Goal: Information Seeking & Learning: Learn about a topic

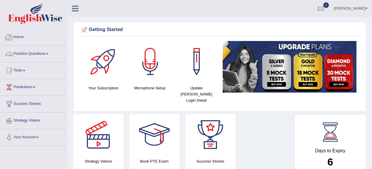
click at [38, 57] on link "Practice Questions" at bounding box center [33, 53] width 67 height 15
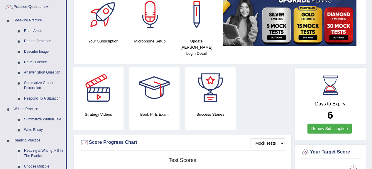
scroll to position [23, 0]
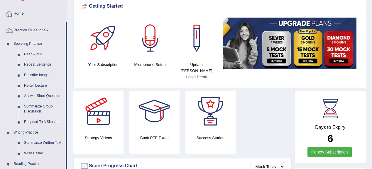
click at [33, 55] on link "Read Aloud" at bounding box center [43, 54] width 44 height 11
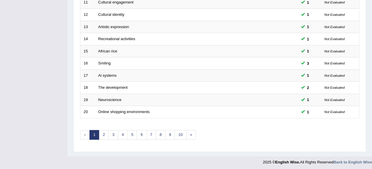
scroll to position [217, 0]
click at [111, 131] on link "3" at bounding box center [114, 135] width 10 height 10
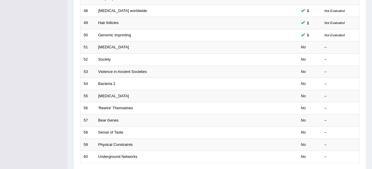
scroll to position [164, 0]
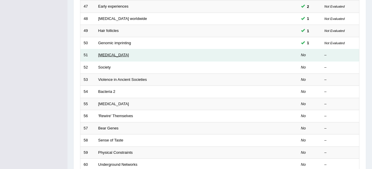
click at [101, 53] on link "[MEDICAL_DATA]" at bounding box center [113, 55] width 31 height 4
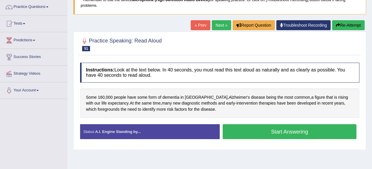
click at [23, 165] on div "Toggle navigation Home Practice Questions Speaking Practice Read Aloud Repeat S…" at bounding box center [186, 105] width 372 height 305
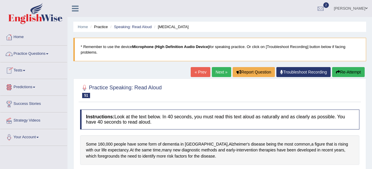
click at [36, 54] on link "Practice Questions" at bounding box center [33, 53] width 67 height 15
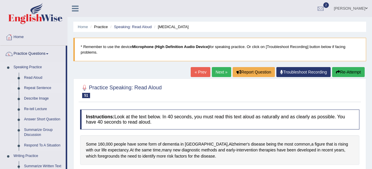
click at [40, 88] on link "Repeat Sentence" at bounding box center [43, 88] width 44 height 11
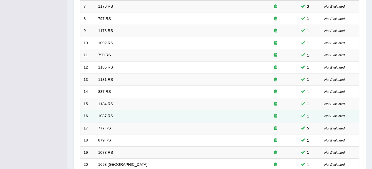
scroll to position [217, 0]
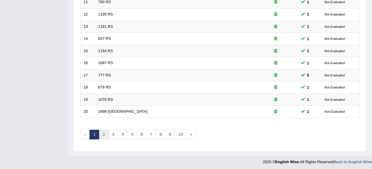
click at [103, 131] on link "2" at bounding box center [104, 135] width 10 height 10
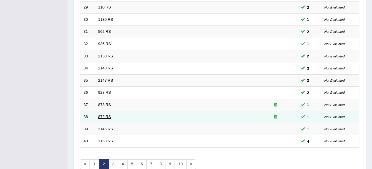
scroll to position [217, 0]
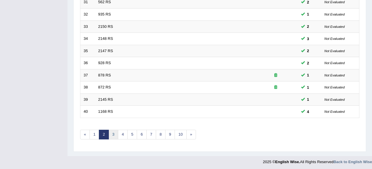
click at [110, 131] on link "3" at bounding box center [114, 135] width 10 height 10
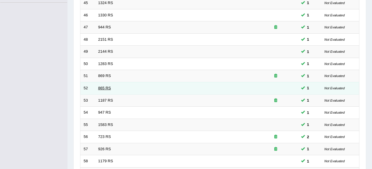
scroll to position [211, 0]
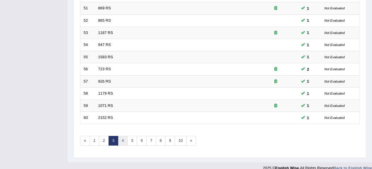
click at [119, 139] on link "4" at bounding box center [123, 141] width 10 height 10
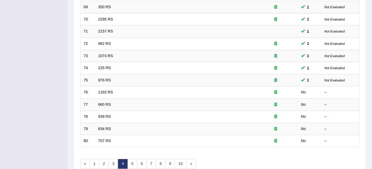
scroll to position [211, 0]
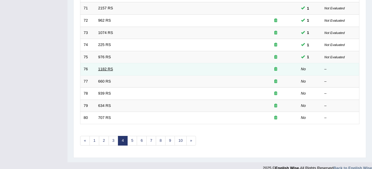
click at [106, 67] on link "1182 RS" at bounding box center [105, 69] width 15 height 4
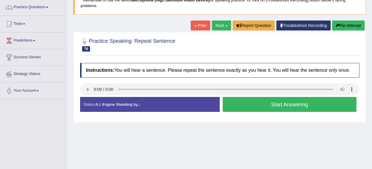
scroll to position [47, 0]
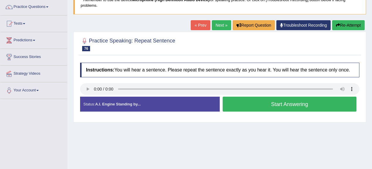
click at [274, 152] on div "Home Practice Speaking: Repeat Sentence 1182 RS * Remember to use the device Mi…" at bounding box center [219, 99] width 304 height 293
click at [272, 106] on button "Start Answering" at bounding box center [290, 104] width 134 height 15
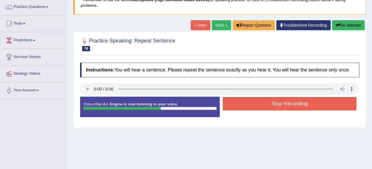
click at [279, 104] on button "Stop Recording" at bounding box center [290, 103] width 134 height 13
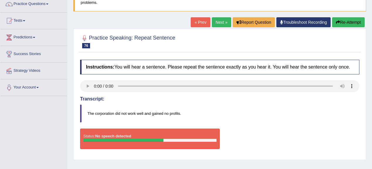
scroll to position [0, 0]
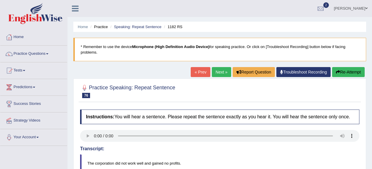
click at [221, 74] on link "Next »" at bounding box center [221, 72] width 19 height 10
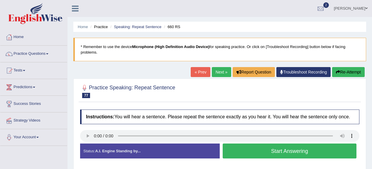
click at [265, 157] on button "Start Answering" at bounding box center [290, 151] width 134 height 15
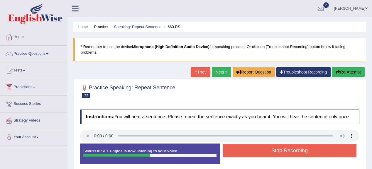
click at [287, 145] on button "Stop Recording" at bounding box center [290, 150] width 134 height 13
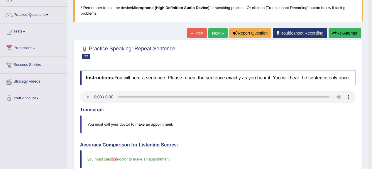
scroll to position [23, 0]
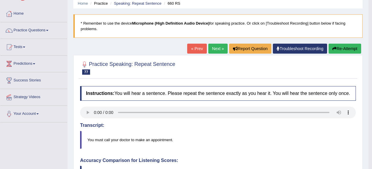
click at [211, 45] on link "Next »" at bounding box center [217, 49] width 19 height 10
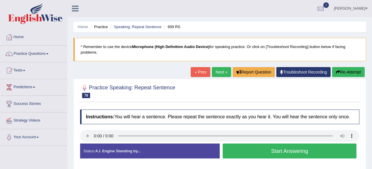
click at [247, 151] on button "Start Answering" at bounding box center [290, 151] width 134 height 15
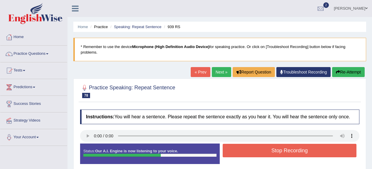
click at [303, 152] on button "Stop Recording" at bounding box center [290, 150] width 134 height 13
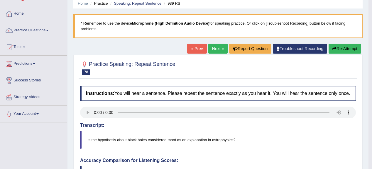
scroll to position [23, 0]
click at [214, 49] on link "Next »" at bounding box center [217, 49] width 19 height 10
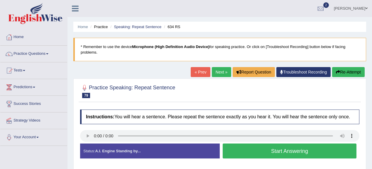
click at [276, 146] on button "Start Answering" at bounding box center [290, 151] width 134 height 15
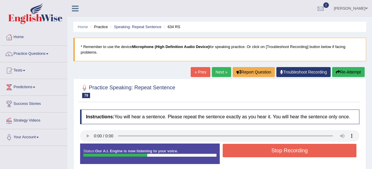
click at [276, 150] on button "Stop Recording" at bounding box center [290, 150] width 134 height 13
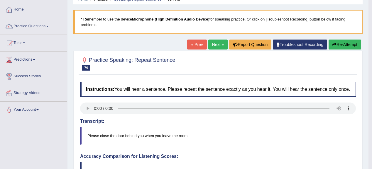
scroll to position [23, 0]
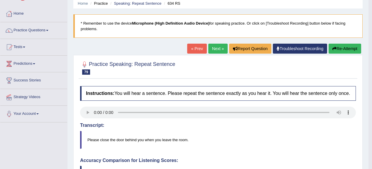
click at [215, 50] on link "Next »" at bounding box center [217, 49] width 19 height 10
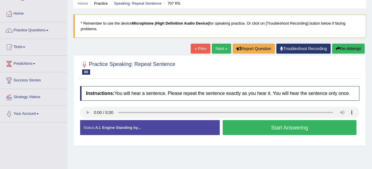
click at [251, 120] on button "Start Answering" at bounding box center [290, 127] width 134 height 15
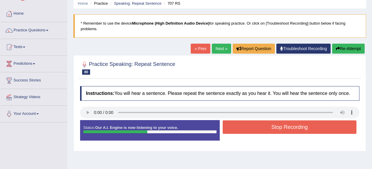
click at [277, 130] on button "Stop Recording" at bounding box center [290, 127] width 134 height 13
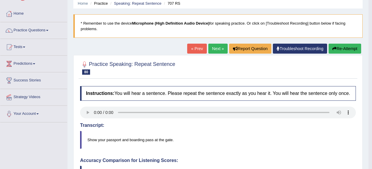
scroll to position [23, 0]
click at [217, 47] on link "Next »" at bounding box center [217, 49] width 19 height 10
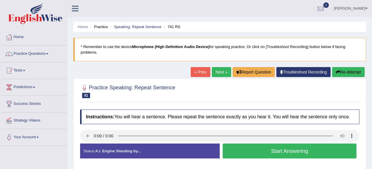
click at [250, 154] on button "Start Answering" at bounding box center [290, 151] width 134 height 15
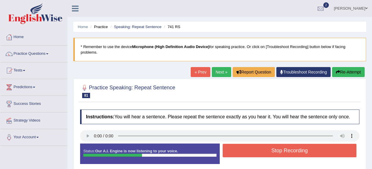
click at [275, 145] on button "Stop Recording" at bounding box center [290, 150] width 134 height 13
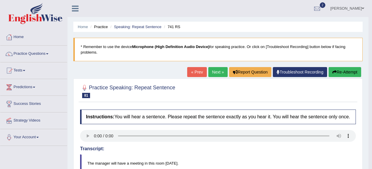
click at [216, 71] on link "Next »" at bounding box center [217, 72] width 19 height 10
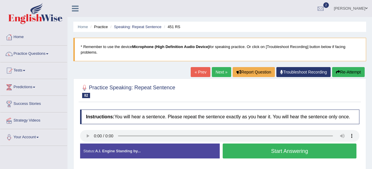
scroll to position [23, 0]
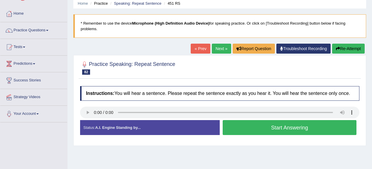
click at [268, 125] on button "Start Answering" at bounding box center [290, 127] width 134 height 15
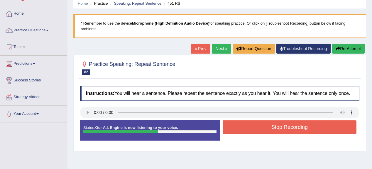
click at [280, 126] on button "Stop Recording" at bounding box center [290, 127] width 134 height 13
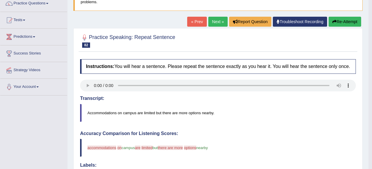
scroll to position [47, 0]
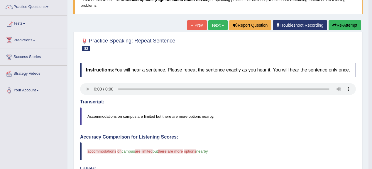
click at [337, 23] on button "Re-Attempt" at bounding box center [344, 25] width 33 height 10
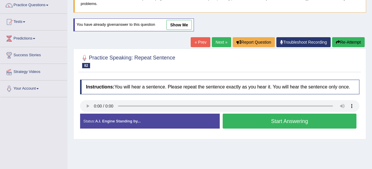
click at [250, 127] on button "Start Answering" at bounding box center [290, 121] width 134 height 15
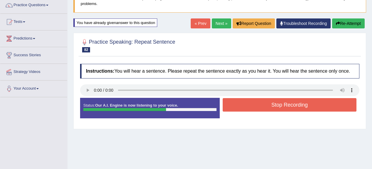
click at [287, 103] on button "Stop Recording" at bounding box center [290, 104] width 134 height 13
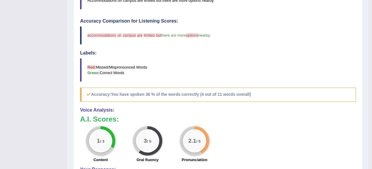
scroll to position [49, 0]
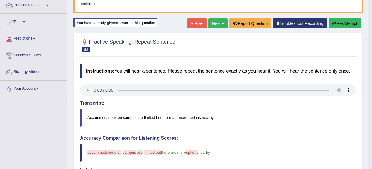
click at [352, 26] on button "Re-Attempt" at bounding box center [344, 23] width 33 height 10
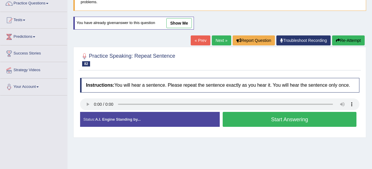
scroll to position [50, 0]
click at [249, 122] on button "Start Answering" at bounding box center [290, 119] width 134 height 15
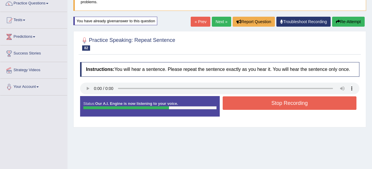
click at [262, 106] on button "Stop Recording" at bounding box center [290, 102] width 134 height 13
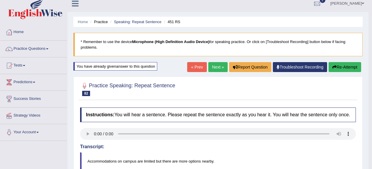
scroll to position [4, 0]
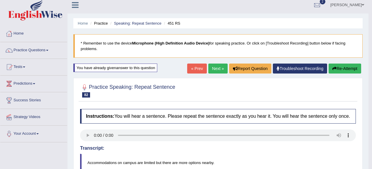
click at [216, 70] on link "Next »" at bounding box center [217, 69] width 19 height 10
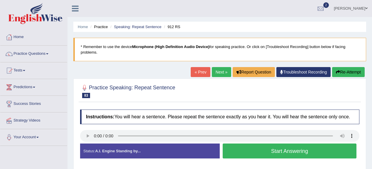
click at [248, 151] on button "Start Answering" at bounding box center [290, 151] width 134 height 15
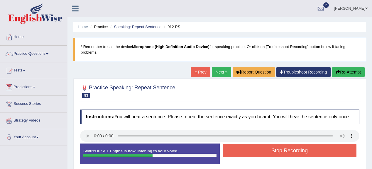
click at [258, 152] on button "Stop Recording" at bounding box center [290, 150] width 134 height 13
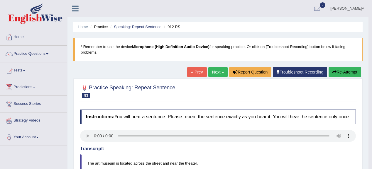
click at [337, 69] on button "Re-Attempt" at bounding box center [344, 72] width 33 height 10
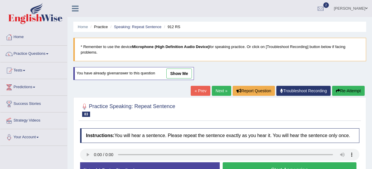
click at [301, 166] on button "Start Answering" at bounding box center [290, 169] width 134 height 15
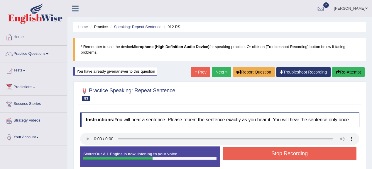
click at [252, 155] on button "Stop Recording" at bounding box center [290, 153] width 134 height 13
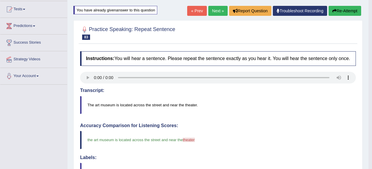
scroll to position [47, 0]
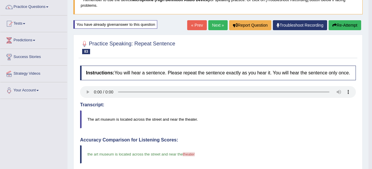
click at [220, 24] on link "Next »" at bounding box center [217, 25] width 19 height 10
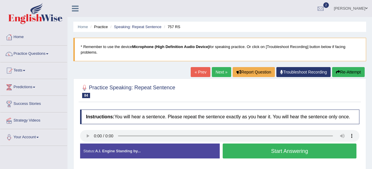
click at [272, 151] on button "Start Answering" at bounding box center [290, 151] width 134 height 15
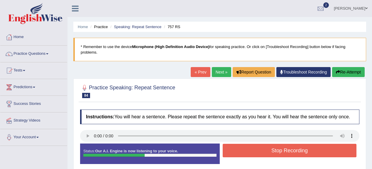
click at [273, 145] on button "Stop Recording" at bounding box center [290, 150] width 134 height 13
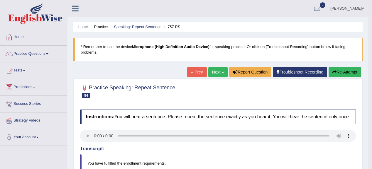
click at [342, 74] on button "Re-Attempt" at bounding box center [344, 72] width 33 height 10
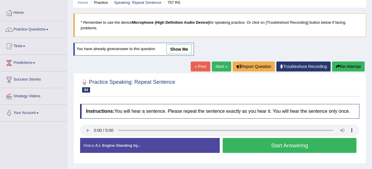
scroll to position [47, 0]
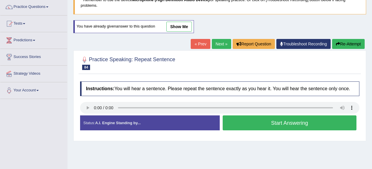
click at [253, 122] on button "Start Answering" at bounding box center [290, 123] width 134 height 15
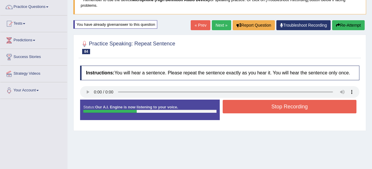
click at [252, 106] on button "Stop Recording" at bounding box center [290, 106] width 134 height 13
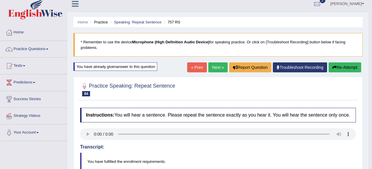
scroll to position [0, 0]
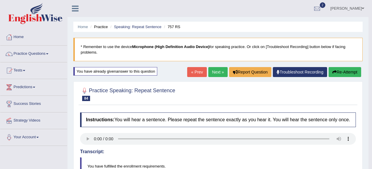
click at [222, 69] on link "Next »" at bounding box center [217, 72] width 19 height 10
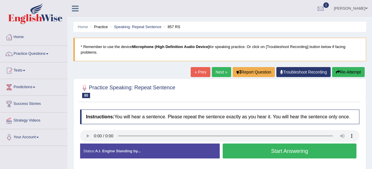
drag, startPoint x: 241, startPoint y: 148, endPoint x: 246, endPoint y: 137, distance: 11.9
click at [241, 148] on button "Start Answering" at bounding box center [290, 151] width 134 height 15
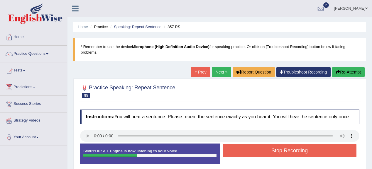
click at [259, 148] on button "Stop Recording" at bounding box center [290, 150] width 134 height 13
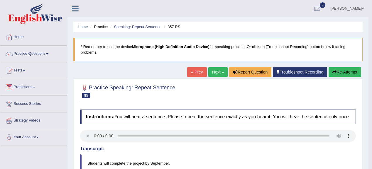
click at [209, 74] on link "Next »" at bounding box center [217, 72] width 19 height 10
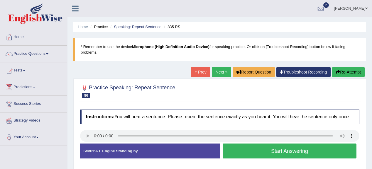
click at [255, 152] on button "Start Answering" at bounding box center [290, 151] width 134 height 15
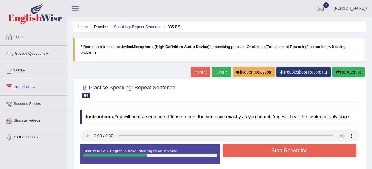
click at [264, 151] on button "Stop Recording" at bounding box center [290, 150] width 134 height 13
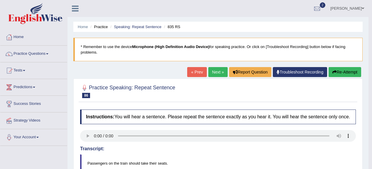
click at [214, 75] on link "Next »" at bounding box center [217, 72] width 19 height 10
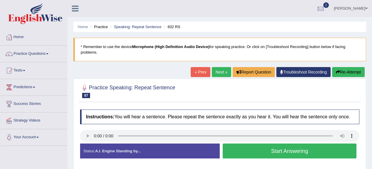
click at [272, 148] on button "Start Answering" at bounding box center [290, 151] width 134 height 15
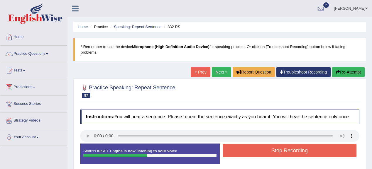
click at [256, 148] on button "Stop Recording" at bounding box center [290, 150] width 134 height 13
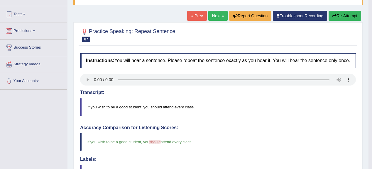
scroll to position [47, 0]
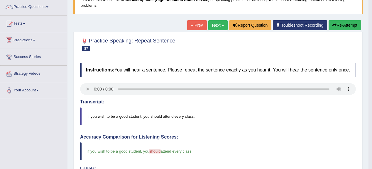
click at [217, 20] on div "Home Practice Speaking: Repeat Sentence 832 RS * Remember to use the device Mic…" at bounding box center [217, 146] width 301 height 387
click at [218, 27] on link "Next »" at bounding box center [217, 25] width 19 height 10
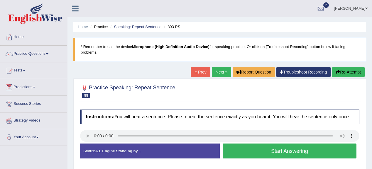
click at [282, 150] on button "Start Answering" at bounding box center [290, 151] width 134 height 15
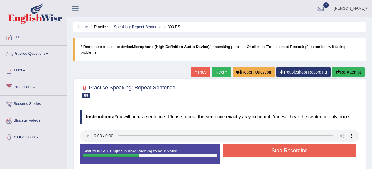
click at [277, 152] on button "Stop Recording" at bounding box center [290, 150] width 134 height 13
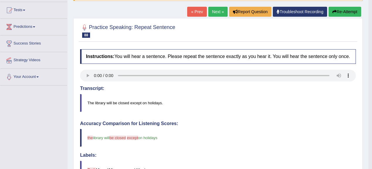
scroll to position [47, 0]
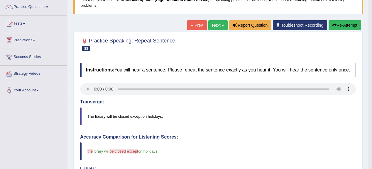
click at [348, 23] on button "Re-Attempt" at bounding box center [344, 25] width 33 height 10
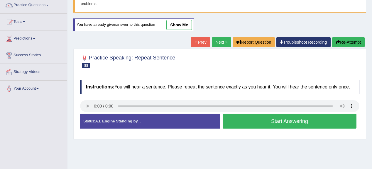
click at [252, 118] on button "Start Answering" at bounding box center [290, 121] width 134 height 15
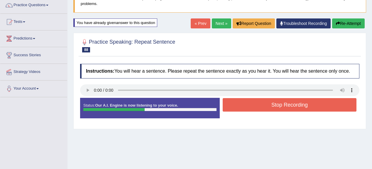
click at [271, 109] on button "Stop Recording" at bounding box center [290, 104] width 134 height 13
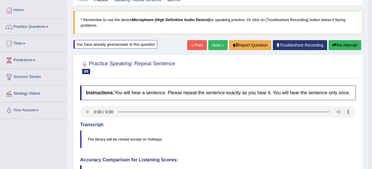
scroll to position [25, 0]
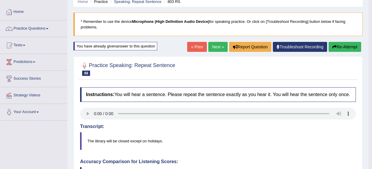
click at [217, 42] on link "Next »" at bounding box center [217, 47] width 19 height 10
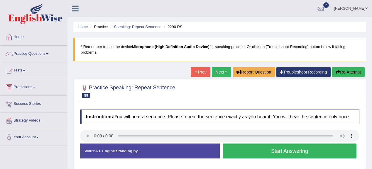
click at [254, 148] on button "Start Answering" at bounding box center [290, 151] width 134 height 15
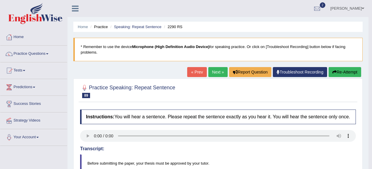
click at [338, 73] on button "Re-Attempt" at bounding box center [344, 72] width 33 height 10
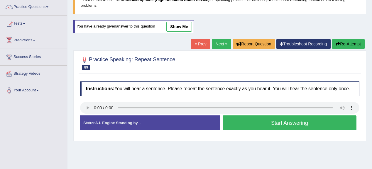
click at [245, 122] on button "Start Answering" at bounding box center [290, 123] width 134 height 15
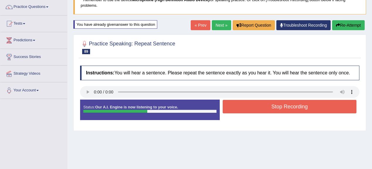
click at [248, 109] on button "Stop Recording" at bounding box center [290, 106] width 134 height 13
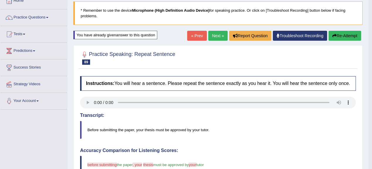
scroll to position [23, 0]
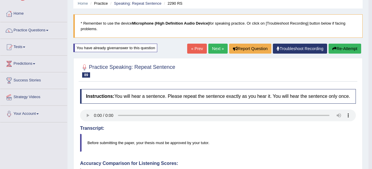
click at [218, 52] on link "Next »" at bounding box center [217, 49] width 19 height 10
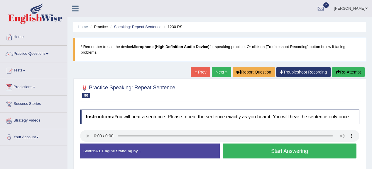
click at [264, 153] on button "Start Answering" at bounding box center [290, 151] width 134 height 15
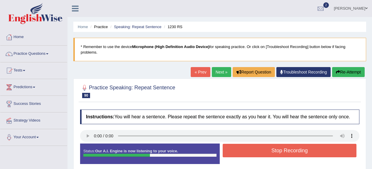
click at [270, 152] on button "Stop Recording" at bounding box center [290, 150] width 134 height 13
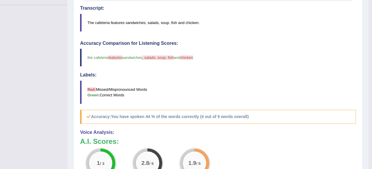
scroll to position [47, 0]
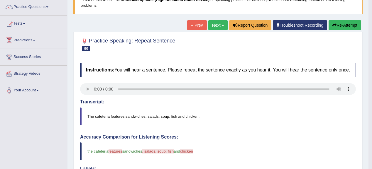
click at [214, 25] on link "Next »" at bounding box center [217, 25] width 19 height 10
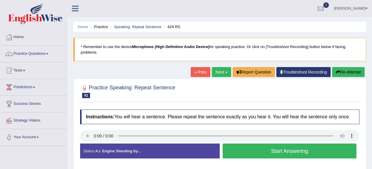
click at [284, 152] on button "Start Answering" at bounding box center [290, 151] width 134 height 15
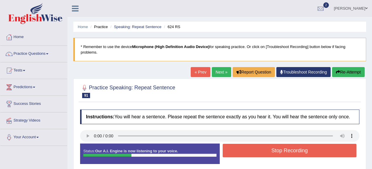
click at [264, 149] on button "Stop Recording" at bounding box center [290, 150] width 134 height 13
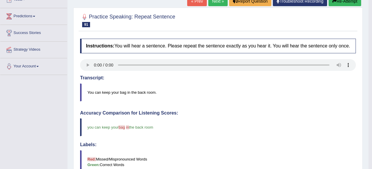
scroll to position [70, 0]
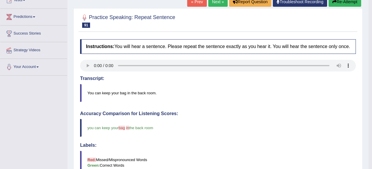
click at [213, 5] on link "Next »" at bounding box center [217, 2] width 19 height 10
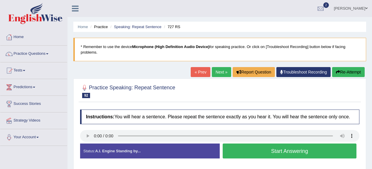
click at [250, 156] on button "Start Answering" at bounding box center [290, 151] width 134 height 15
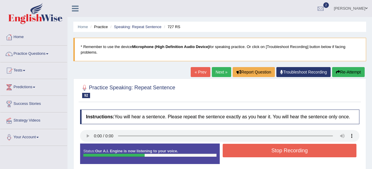
click at [263, 155] on button "Stop Recording" at bounding box center [290, 150] width 134 height 13
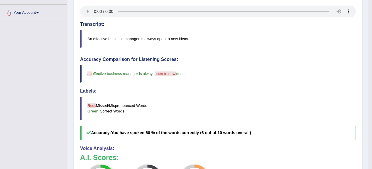
scroll to position [70, 0]
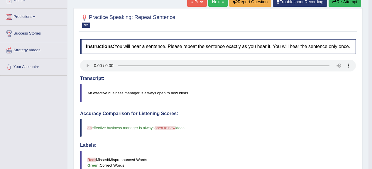
click at [210, 5] on link "Next »" at bounding box center [217, 2] width 19 height 10
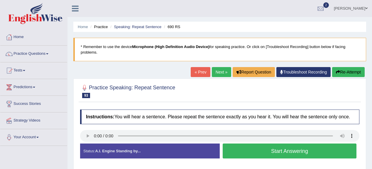
click at [262, 151] on button "Start Answering" at bounding box center [290, 151] width 134 height 15
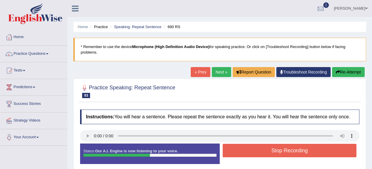
click at [258, 149] on button "Stop Recording" at bounding box center [290, 150] width 134 height 13
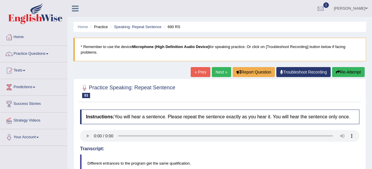
click at [222, 74] on link "Next »" at bounding box center [221, 72] width 19 height 10
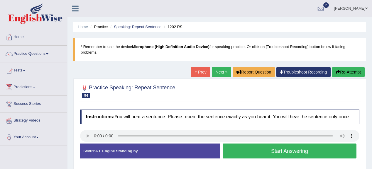
drag, startPoint x: 270, startPoint y: 149, endPoint x: 270, endPoint y: 142, distance: 7.1
click at [270, 150] on button "Start Answering" at bounding box center [290, 151] width 134 height 15
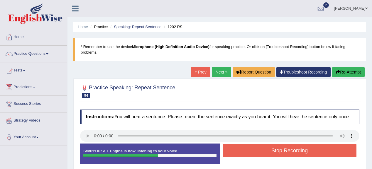
click at [265, 148] on button "Stop Recording" at bounding box center [290, 150] width 134 height 13
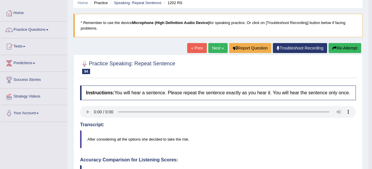
scroll to position [23, 0]
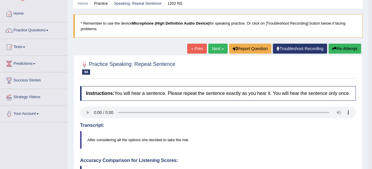
click at [345, 51] on button "Re-Attempt" at bounding box center [344, 49] width 33 height 10
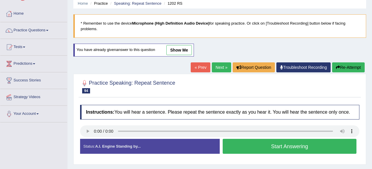
drag, startPoint x: 246, startPoint y: 150, endPoint x: 245, endPoint y: 134, distance: 15.9
click at [246, 149] on button "Start Answering" at bounding box center [290, 146] width 134 height 15
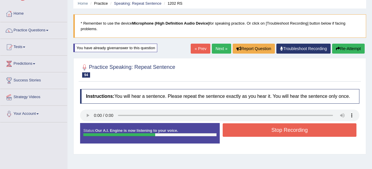
click at [263, 133] on button "Stop Recording" at bounding box center [290, 129] width 134 height 13
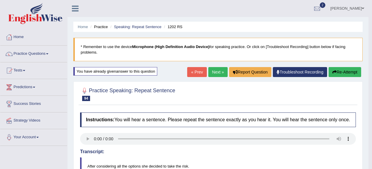
click at [216, 70] on link "Next »" at bounding box center [217, 72] width 19 height 10
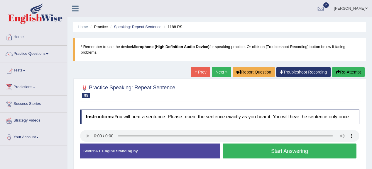
click at [260, 150] on button "Start Answering" at bounding box center [290, 151] width 134 height 15
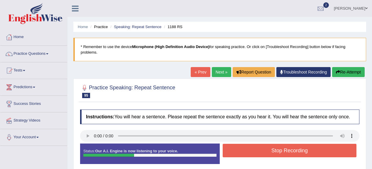
click at [266, 156] on button "Stop Recording" at bounding box center [290, 150] width 134 height 13
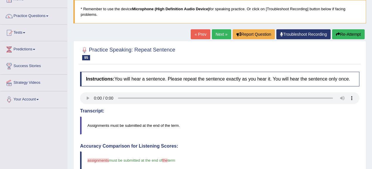
scroll to position [23, 0]
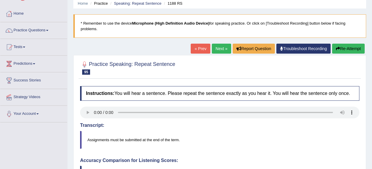
click at [219, 49] on link "Next »" at bounding box center [221, 49] width 19 height 10
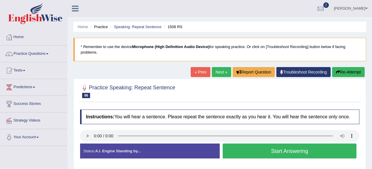
click at [279, 156] on button "Start Answering" at bounding box center [290, 151] width 134 height 15
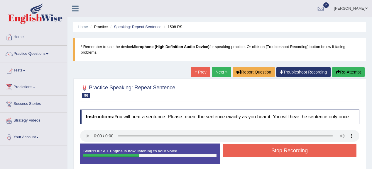
click at [269, 148] on button "Stop Recording" at bounding box center [290, 150] width 134 height 13
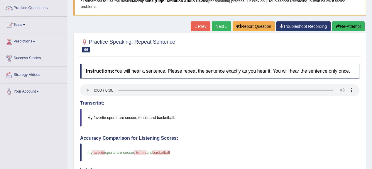
scroll to position [23, 0]
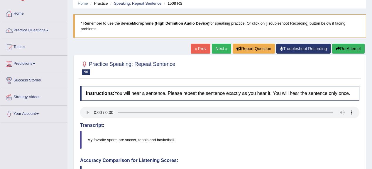
click at [347, 48] on button "Re-Attempt" at bounding box center [348, 49] width 33 height 10
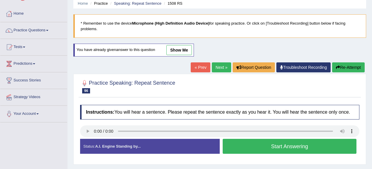
click at [288, 146] on button "Start Answering" at bounding box center [290, 146] width 134 height 15
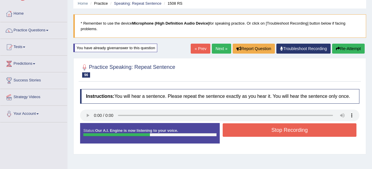
click at [248, 126] on button "Stop Recording" at bounding box center [290, 129] width 134 height 13
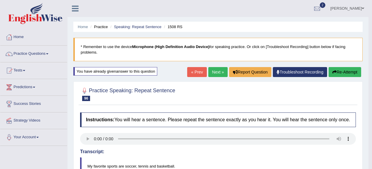
click at [213, 74] on link "Next »" at bounding box center [217, 72] width 19 height 10
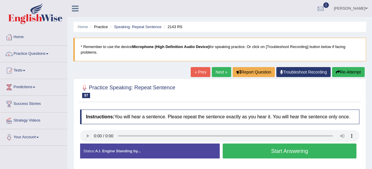
click at [273, 150] on button "Start Answering" at bounding box center [290, 151] width 134 height 15
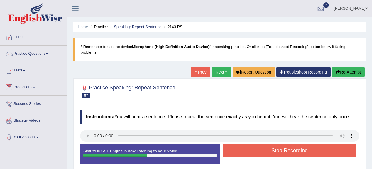
click at [265, 150] on button "Stop Recording" at bounding box center [290, 150] width 134 height 13
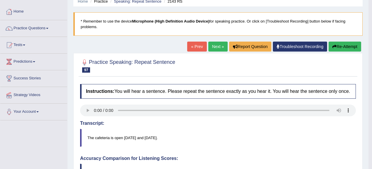
scroll to position [23, 0]
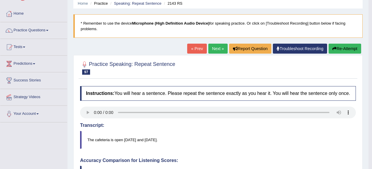
click at [215, 48] on link "Next »" at bounding box center [217, 49] width 19 height 10
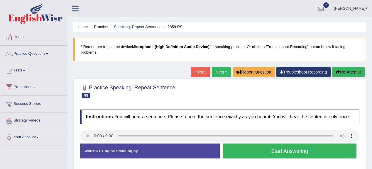
click at [235, 149] on button "Start Answering" at bounding box center [290, 151] width 134 height 15
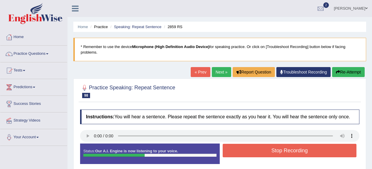
click at [272, 144] on button "Stop Recording" at bounding box center [290, 150] width 134 height 13
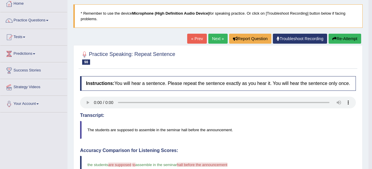
scroll to position [23, 0]
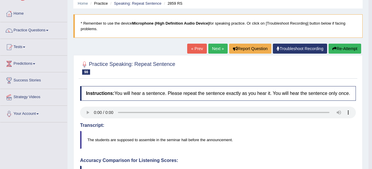
click at [354, 46] on button "Re-Attempt" at bounding box center [344, 49] width 33 height 10
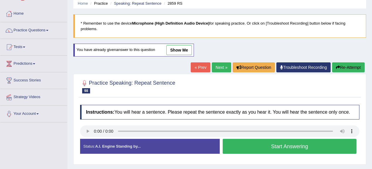
scroll to position [23, 0]
click at [253, 148] on button "Start Answering" at bounding box center [290, 146] width 134 height 15
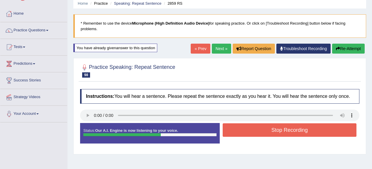
click at [247, 134] on button "Stop Recording" at bounding box center [290, 129] width 134 height 13
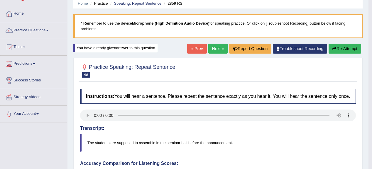
click at [343, 45] on button "Re-Attempt" at bounding box center [344, 49] width 33 height 10
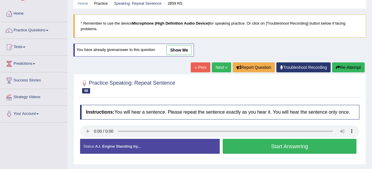
scroll to position [23, 0]
click at [258, 148] on button "Start Answering" at bounding box center [290, 146] width 134 height 15
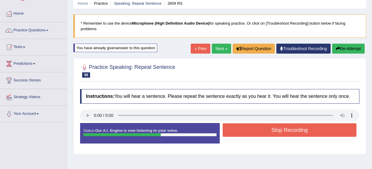
click at [260, 129] on button "Stop Recording" at bounding box center [290, 129] width 134 height 13
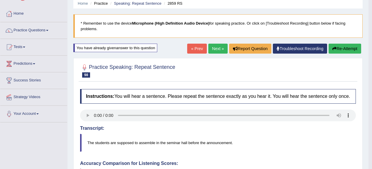
click at [345, 50] on button "Re-Attempt" at bounding box center [344, 49] width 33 height 10
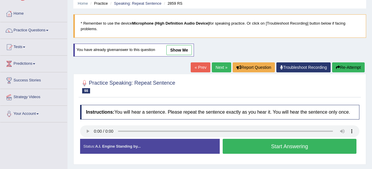
click at [83, 139] on div "Status: A.I. Engine Standing by..." at bounding box center [150, 146] width 140 height 15
click at [89, 127] on div "Instructions: You will hear a sentence. Please repeat the sentence exactly as y…" at bounding box center [220, 132] width 282 height 60
click at [261, 152] on button "Start Answering" at bounding box center [290, 146] width 134 height 15
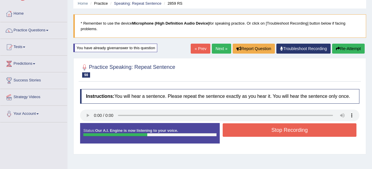
click at [261, 126] on button "Stop Recording" at bounding box center [290, 129] width 134 height 13
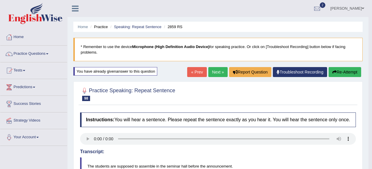
click at [218, 75] on link "Next »" at bounding box center [217, 72] width 19 height 10
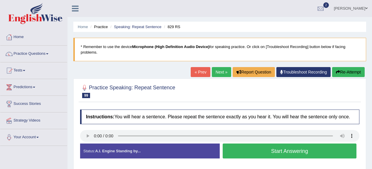
click at [267, 149] on button "Start Answering" at bounding box center [290, 151] width 134 height 15
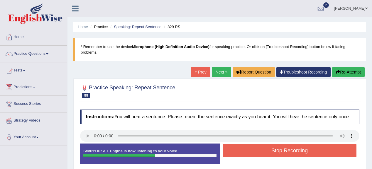
click at [251, 154] on button "Stop Recording" at bounding box center [290, 150] width 134 height 13
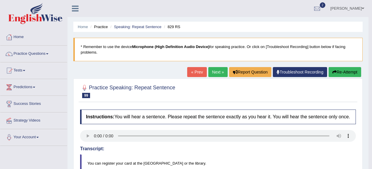
click at [339, 70] on button "Re-Attempt" at bounding box center [344, 72] width 33 height 10
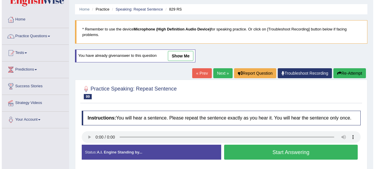
scroll to position [47, 0]
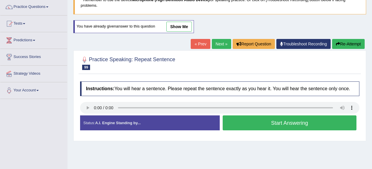
click at [241, 122] on button "Start Answering" at bounding box center [290, 123] width 134 height 15
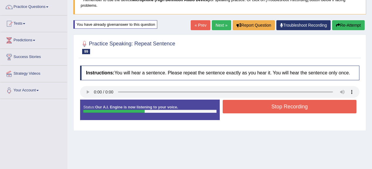
click at [240, 113] on div "Stop Recording" at bounding box center [290, 107] width 140 height 15
click at [245, 102] on button "Stop Recording" at bounding box center [290, 106] width 134 height 13
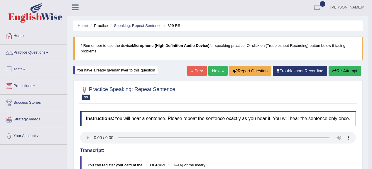
scroll to position [0, 0]
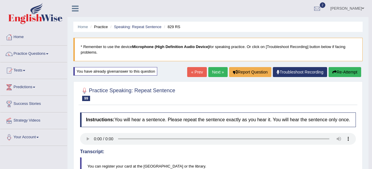
click at [214, 72] on link "Next »" at bounding box center [217, 72] width 19 height 10
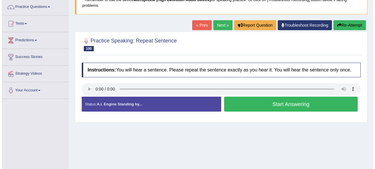
scroll to position [23, 0]
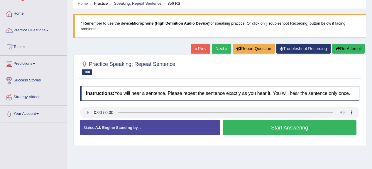
click at [253, 126] on button "Start Answering" at bounding box center [290, 127] width 134 height 15
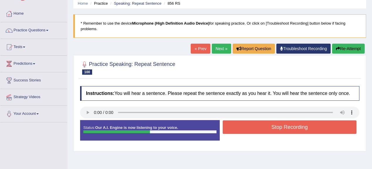
click at [260, 128] on button "Stop Recording" at bounding box center [290, 127] width 134 height 13
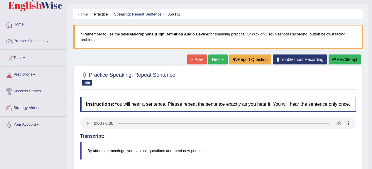
scroll to position [0, 0]
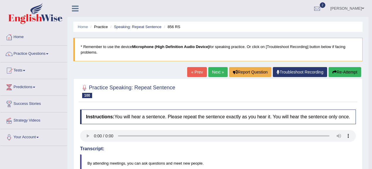
click at [346, 77] on div "« Prev Next » Report Question Troubleshoot Recording Re-Attempt" at bounding box center [274, 72] width 175 height 11
click at [346, 73] on button "Re-Attempt" at bounding box center [344, 72] width 33 height 10
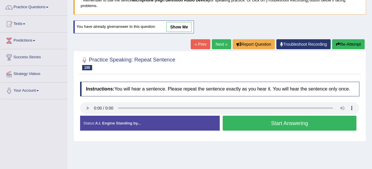
scroll to position [47, 0]
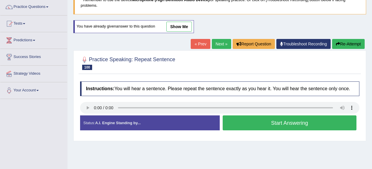
click at [285, 125] on button "Start Answering" at bounding box center [290, 123] width 134 height 15
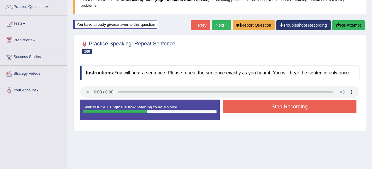
click at [259, 101] on button "Stop Recording" at bounding box center [290, 106] width 134 height 13
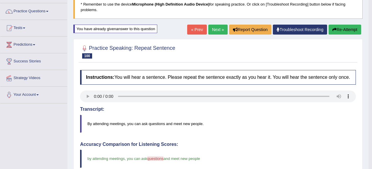
scroll to position [23, 0]
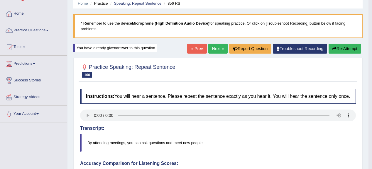
click at [219, 49] on link "Next »" at bounding box center [217, 49] width 19 height 10
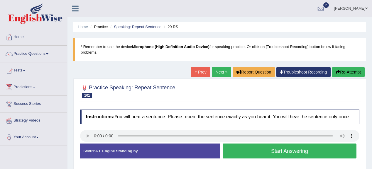
click at [287, 151] on button "Start Answering" at bounding box center [290, 151] width 134 height 15
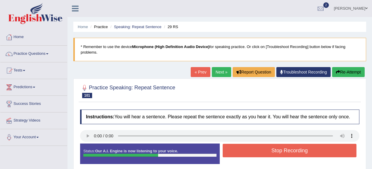
click at [284, 154] on button "Stop Recording" at bounding box center [290, 150] width 134 height 13
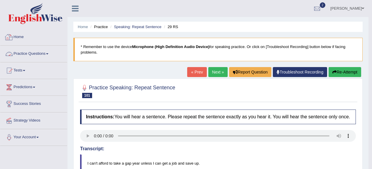
click at [37, 53] on link "Practice Questions" at bounding box center [33, 53] width 67 height 15
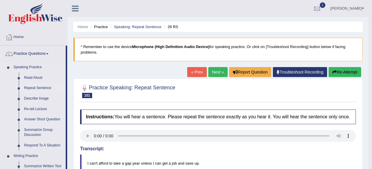
click at [32, 86] on link "Repeat Sentence" at bounding box center [43, 88] width 44 height 11
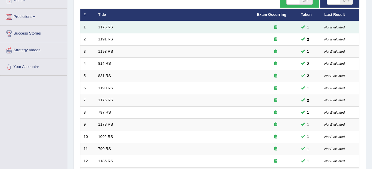
click at [109, 26] on link "1175 RS" at bounding box center [105, 27] width 15 height 4
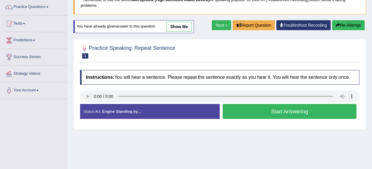
click at [298, 108] on button "Start Answering" at bounding box center [290, 111] width 134 height 15
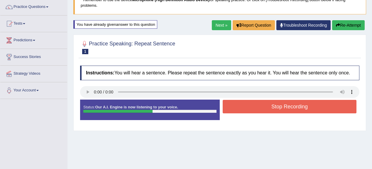
click at [304, 105] on button "Stop Recording" at bounding box center [290, 106] width 134 height 13
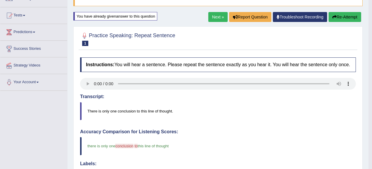
scroll to position [47, 0]
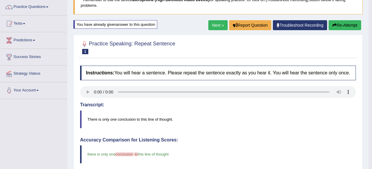
click at [341, 23] on button "Re-Attempt" at bounding box center [344, 25] width 33 height 10
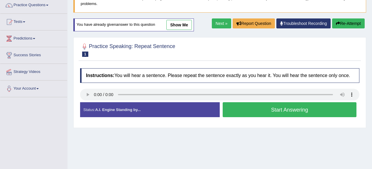
click at [274, 106] on button "Start Answering" at bounding box center [290, 109] width 134 height 15
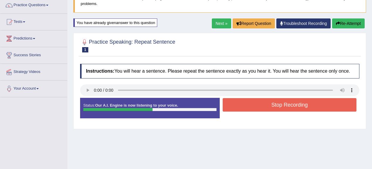
click at [256, 106] on button "Stop Recording" at bounding box center [290, 104] width 134 height 13
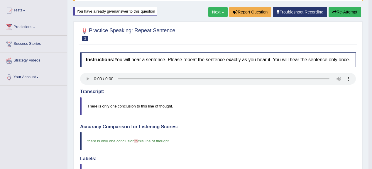
scroll to position [49, 0]
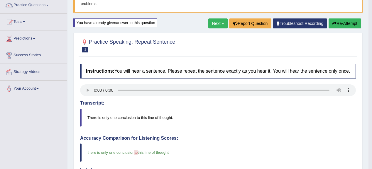
click at [355, 23] on button "Re-Attempt" at bounding box center [344, 23] width 33 height 10
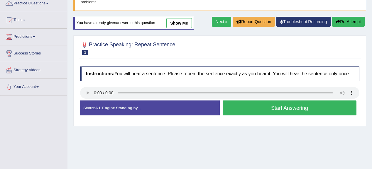
click at [318, 110] on button "Start Answering" at bounding box center [290, 108] width 134 height 15
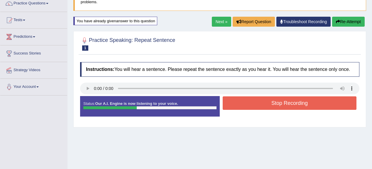
click at [283, 96] on button "Stop Recording" at bounding box center [290, 102] width 134 height 13
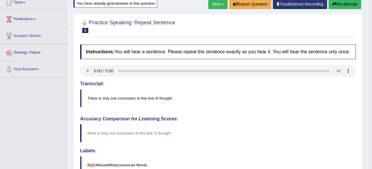
scroll to position [50, 0]
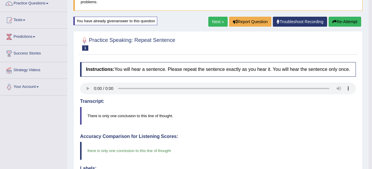
click at [217, 20] on link "Next »" at bounding box center [217, 22] width 19 height 10
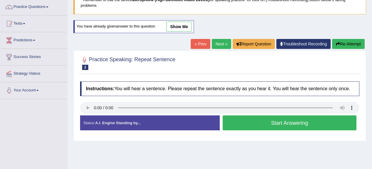
click at [252, 126] on button "Start Answering" at bounding box center [290, 123] width 134 height 15
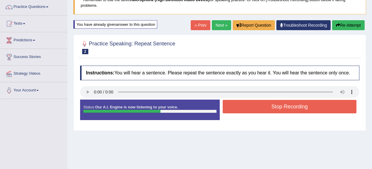
drag, startPoint x: 296, startPoint y: 113, endPoint x: 300, endPoint y: 108, distance: 7.3
click at [296, 112] on div "Stop Recording" at bounding box center [290, 107] width 140 height 15
click at [300, 107] on button "Stop Recording" at bounding box center [290, 106] width 134 height 13
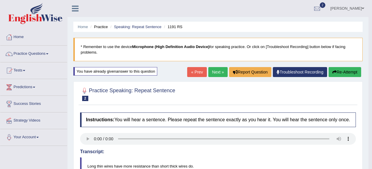
drag, startPoint x: 352, startPoint y: 72, endPoint x: 326, endPoint y: 79, distance: 27.0
click at [352, 72] on button "Re-Attempt" at bounding box center [344, 72] width 33 height 10
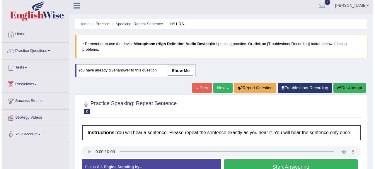
scroll to position [23, 0]
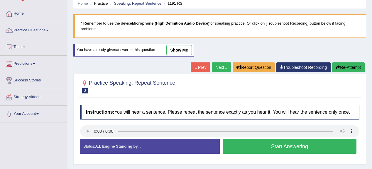
click at [309, 140] on button "Start Answering" at bounding box center [290, 146] width 134 height 15
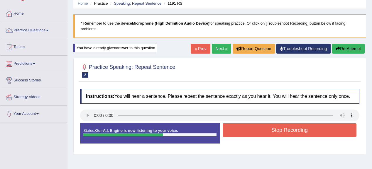
click at [309, 133] on button "Stop Recording" at bounding box center [290, 129] width 134 height 13
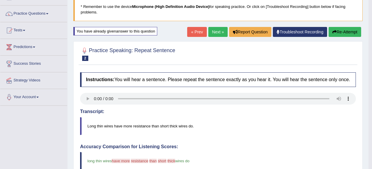
scroll to position [0, 0]
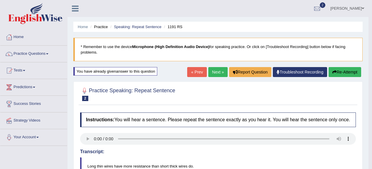
click at [345, 72] on button "Re-Attempt" at bounding box center [344, 72] width 33 height 10
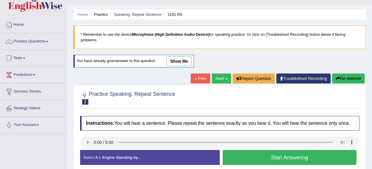
scroll to position [23, 0]
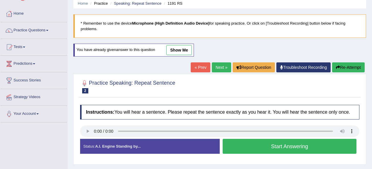
click at [236, 148] on button "Start Answering" at bounding box center [290, 146] width 134 height 15
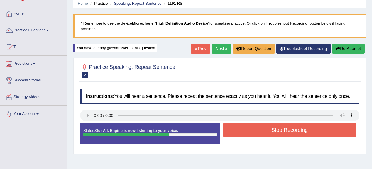
click at [289, 124] on button "Stop Recording" at bounding box center [290, 129] width 134 height 13
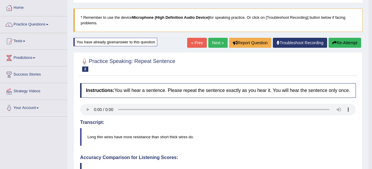
scroll to position [0, 0]
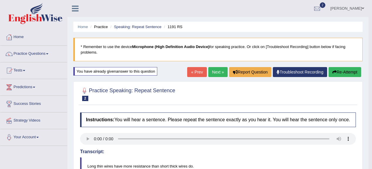
click at [345, 72] on button "Re-Attempt" at bounding box center [344, 72] width 33 height 10
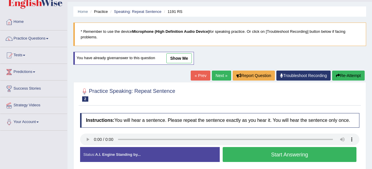
scroll to position [23, 0]
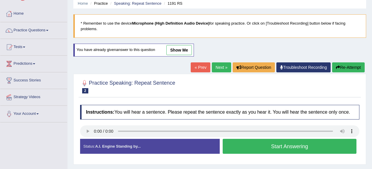
click at [303, 148] on button "Start Answering" at bounding box center [290, 146] width 134 height 15
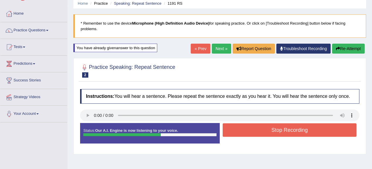
click at [312, 133] on button "Stop Recording" at bounding box center [290, 129] width 134 height 13
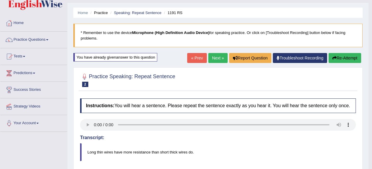
scroll to position [0, 0]
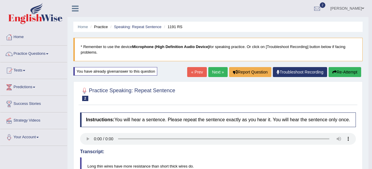
click at [347, 72] on button "Re-Attempt" at bounding box center [344, 72] width 33 height 10
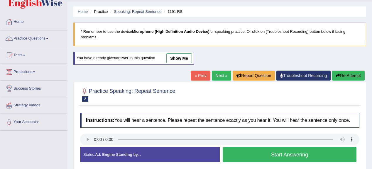
scroll to position [23, 0]
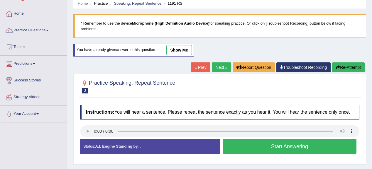
click at [249, 148] on button "Start Answering" at bounding box center [290, 146] width 134 height 15
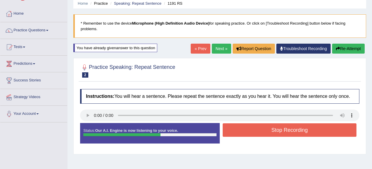
click at [266, 123] on button "Stop Recording" at bounding box center [290, 129] width 134 height 13
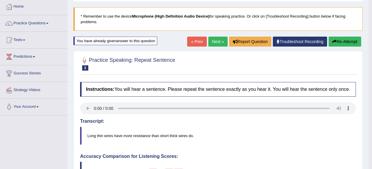
scroll to position [24, 0]
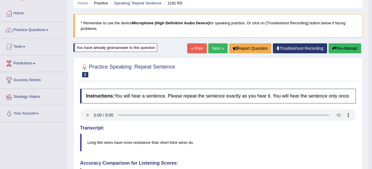
click at [352, 48] on button "Re-Attempt" at bounding box center [344, 48] width 33 height 10
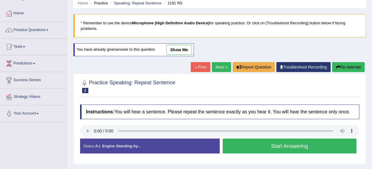
click at [255, 144] on button "Start Answering" at bounding box center [290, 146] width 134 height 15
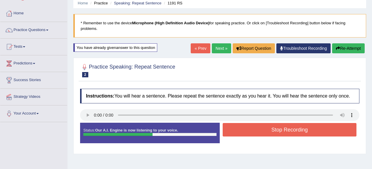
click at [270, 127] on button "Stop Recording" at bounding box center [290, 129] width 134 height 13
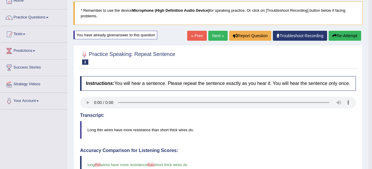
scroll to position [24, 0]
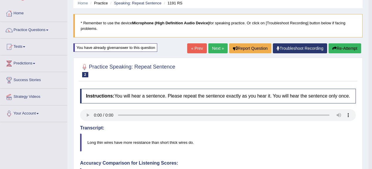
click at [333, 46] on icon "button" at bounding box center [334, 48] width 4 height 4
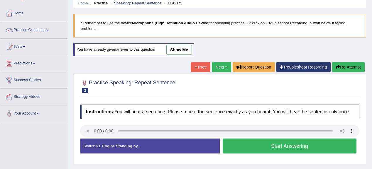
click at [279, 140] on button "Start Answering" at bounding box center [290, 146] width 134 height 15
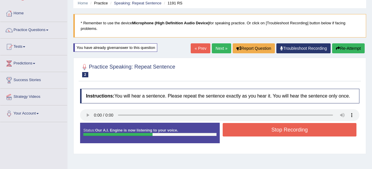
click at [289, 123] on button "Stop Recording" at bounding box center [290, 129] width 134 height 13
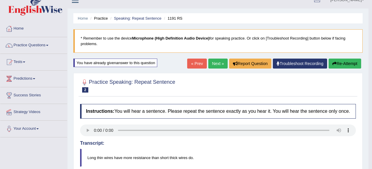
scroll to position [0, 0]
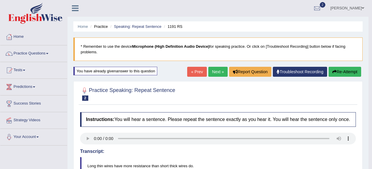
click at [218, 75] on link "Next »" at bounding box center [217, 72] width 19 height 10
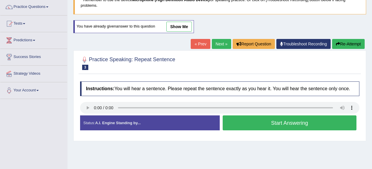
click at [235, 125] on button "Start Answering" at bounding box center [290, 123] width 134 height 15
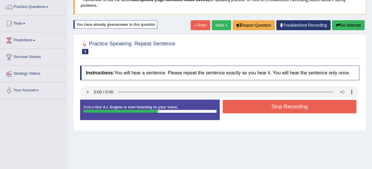
click at [278, 106] on button "Stop Recording" at bounding box center [290, 106] width 134 height 13
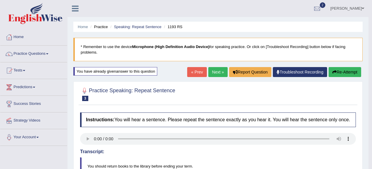
click at [343, 74] on button "Re-Attempt" at bounding box center [344, 72] width 33 height 10
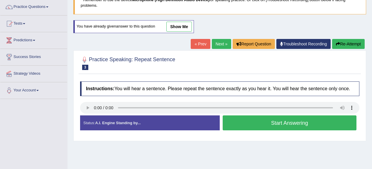
click at [229, 121] on button "Start Answering" at bounding box center [290, 123] width 134 height 15
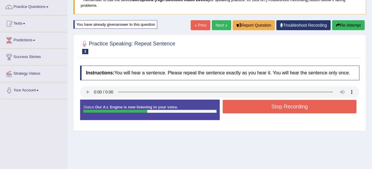
click at [274, 100] on button "Stop Recording" at bounding box center [290, 106] width 134 height 13
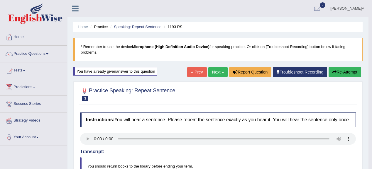
click at [336, 70] on button "Re-Attempt" at bounding box center [344, 72] width 33 height 10
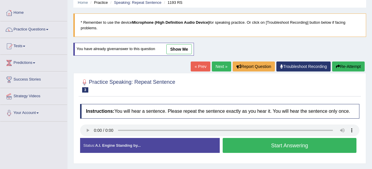
scroll to position [70, 0]
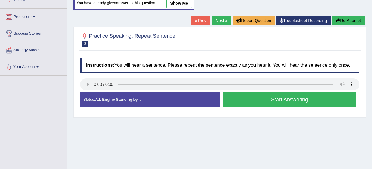
click at [284, 101] on button "Start Answering" at bounding box center [290, 99] width 134 height 15
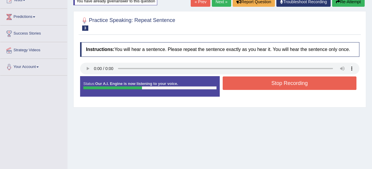
click at [252, 80] on button "Stop Recording" at bounding box center [290, 83] width 134 height 13
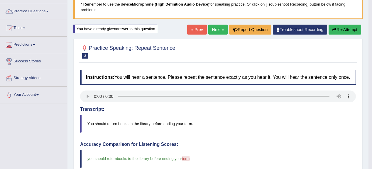
scroll to position [23, 0]
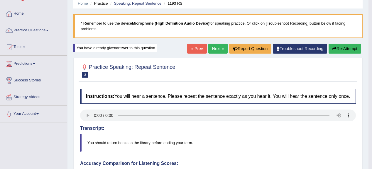
click at [341, 54] on div "« Prev Next » Report Question Troubleshoot Recording Re-Attempt" at bounding box center [274, 49] width 175 height 11
click at [343, 50] on button "Re-Attempt" at bounding box center [344, 49] width 33 height 10
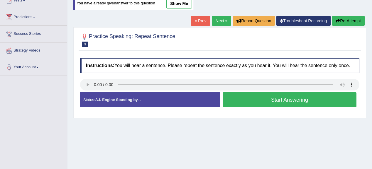
scroll to position [70, 0]
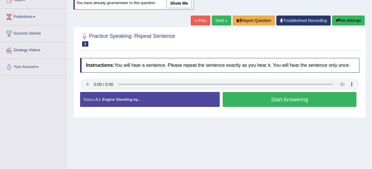
click at [288, 101] on button "Start Answering" at bounding box center [290, 99] width 134 height 15
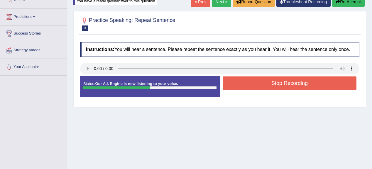
click at [279, 77] on button "Stop Recording" at bounding box center [290, 83] width 134 height 13
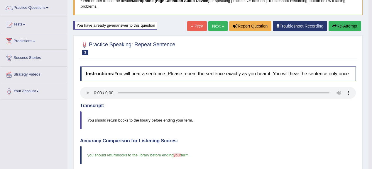
scroll to position [0, 0]
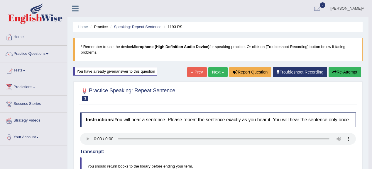
click at [219, 72] on link "Next »" at bounding box center [217, 72] width 19 height 10
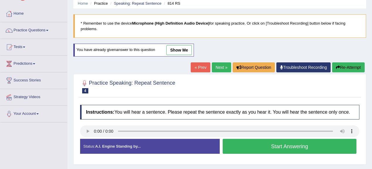
scroll to position [47, 0]
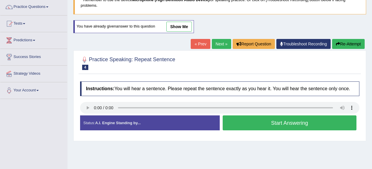
click at [267, 120] on button "Start Answering" at bounding box center [290, 123] width 134 height 15
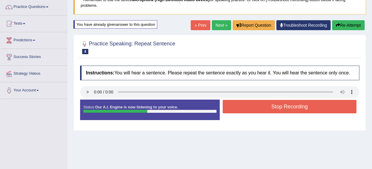
click at [279, 104] on button "Stop Recording" at bounding box center [290, 106] width 134 height 13
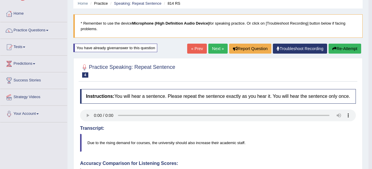
scroll to position [0, 0]
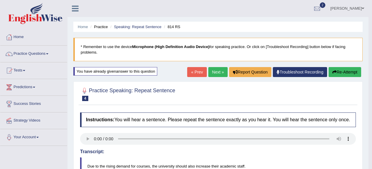
click at [351, 67] on button "Re-Attempt" at bounding box center [344, 72] width 33 height 10
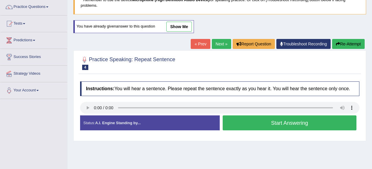
click at [249, 116] on button "Start Answering" at bounding box center [290, 123] width 134 height 15
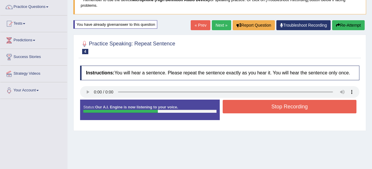
click at [271, 101] on button "Stop Recording" at bounding box center [290, 106] width 134 height 13
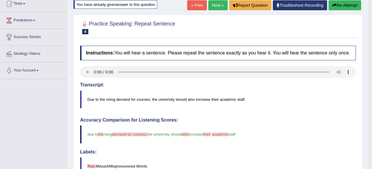
scroll to position [47, 0]
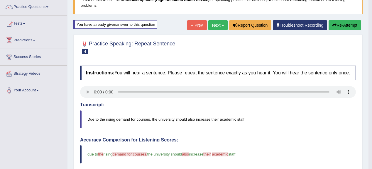
drag, startPoint x: 352, startPoint y: 26, endPoint x: 348, endPoint y: 27, distance: 3.7
click at [351, 26] on button "Re-Attempt" at bounding box center [344, 25] width 33 height 10
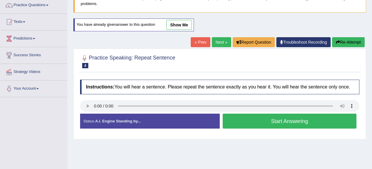
click at [278, 121] on button "Start Answering" at bounding box center [290, 121] width 134 height 15
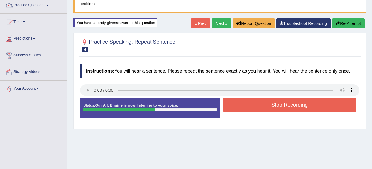
click at [329, 107] on button "Stop Recording" at bounding box center [290, 104] width 134 height 13
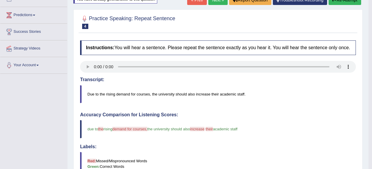
scroll to position [49, 0]
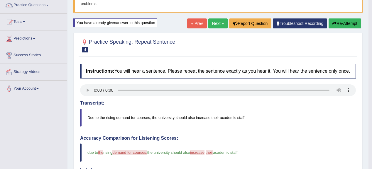
click at [347, 21] on button "Re-Attempt" at bounding box center [344, 23] width 33 height 10
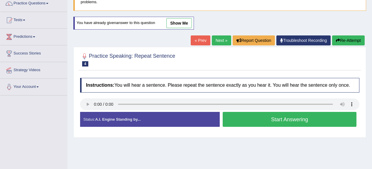
click at [280, 117] on button "Start Answering" at bounding box center [290, 119] width 134 height 15
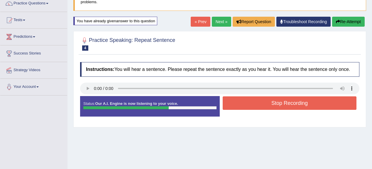
click at [254, 100] on button "Stop Recording" at bounding box center [290, 102] width 134 height 13
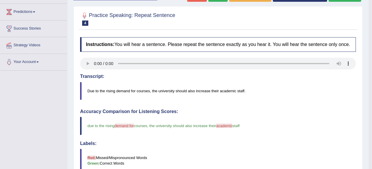
scroll to position [36, 0]
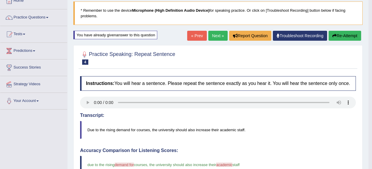
click at [352, 36] on button "Re-Attempt" at bounding box center [344, 36] width 33 height 10
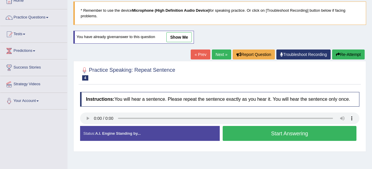
click at [279, 130] on button "Start Answering" at bounding box center [290, 133] width 134 height 15
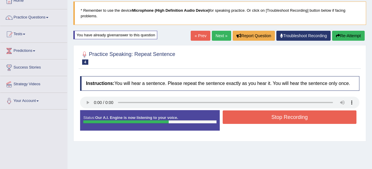
click at [320, 112] on button "Stop Recording" at bounding box center [290, 117] width 134 height 13
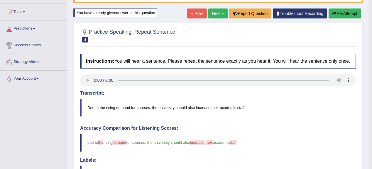
scroll to position [13, 0]
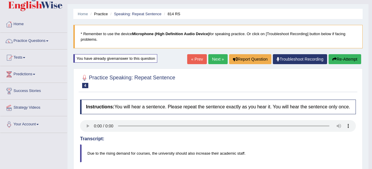
click at [338, 62] on button "Re-Attempt" at bounding box center [344, 59] width 33 height 10
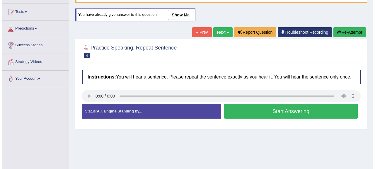
scroll to position [60, 0]
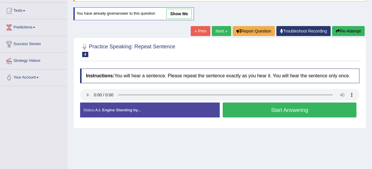
click at [289, 109] on button "Start Answering" at bounding box center [290, 110] width 134 height 15
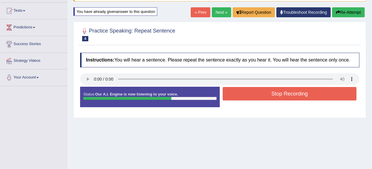
click at [280, 94] on button "Stop Recording" at bounding box center [290, 93] width 134 height 13
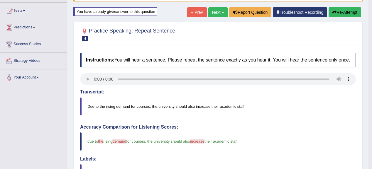
scroll to position [36, 0]
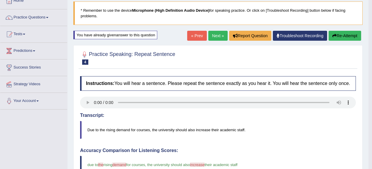
click at [343, 36] on button "Re-Attempt" at bounding box center [344, 36] width 33 height 10
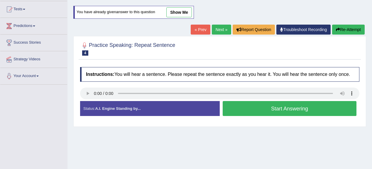
click at [262, 107] on button "Start Answering" at bounding box center [290, 108] width 134 height 15
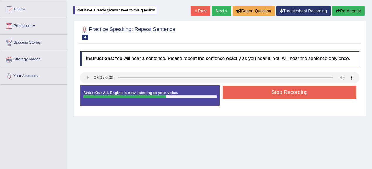
click at [257, 89] on button "Stop Recording" at bounding box center [290, 92] width 134 height 13
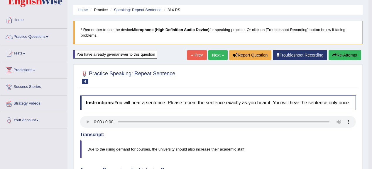
scroll to position [14, 0]
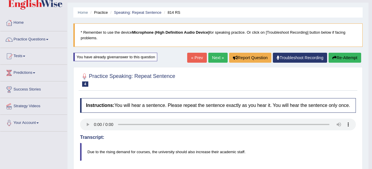
click at [341, 58] on button "Re-Attempt" at bounding box center [344, 58] width 33 height 10
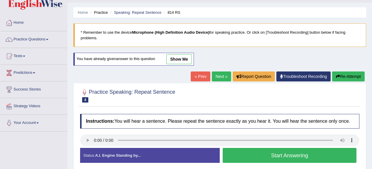
click at [277, 155] on button "Start Answering" at bounding box center [290, 155] width 134 height 15
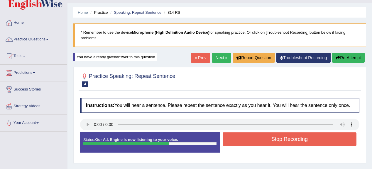
click at [296, 143] on button "Stop Recording" at bounding box center [290, 139] width 134 height 13
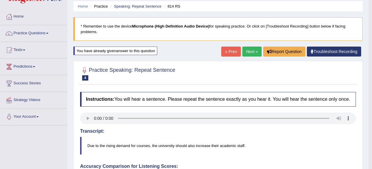
scroll to position [14, 0]
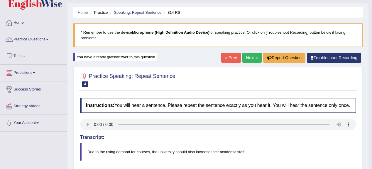
click at [247, 59] on link "Next »" at bounding box center [251, 58] width 19 height 10
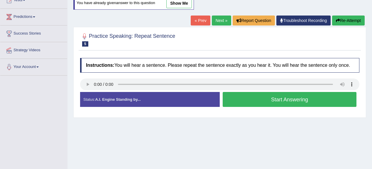
scroll to position [47, 0]
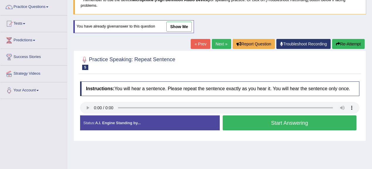
click at [290, 120] on button "Start Answering" at bounding box center [290, 123] width 134 height 15
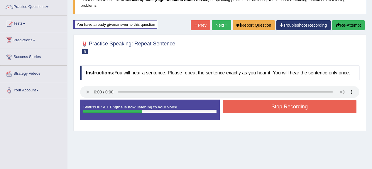
drag, startPoint x: 303, startPoint y: 108, endPoint x: 231, endPoint y: 134, distance: 76.4
click at [304, 108] on button "Stop Recording" at bounding box center [290, 106] width 134 height 13
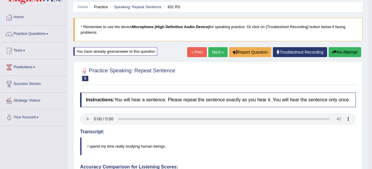
scroll to position [0, 0]
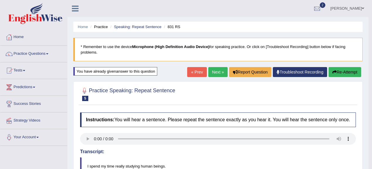
click at [337, 72] on button "Re-Attempt" at bounding box center [344, 72] width 33 height 10
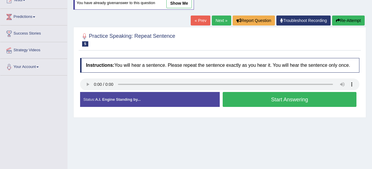
click at [267, 94] on button "Start Answering" at bounding box center [290, 99] width 134 height 15
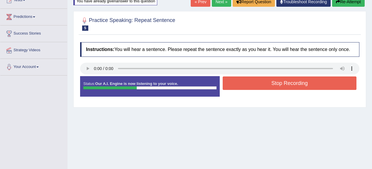
click at [262, 78] on button "Stop Recording" at bounding box center [290, 83] width 134 height 13
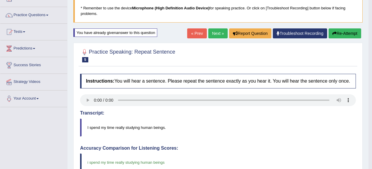
scroll to position [24, 0]
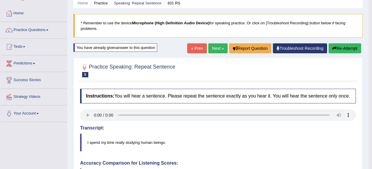
click at [213, 48] on link "Next »" at bounding box center [217, 48] width 19 height 10
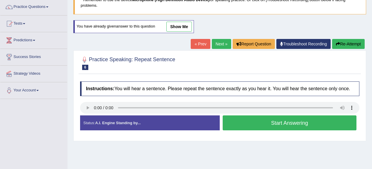
click at [281, 123] on button "Start Answering" at bounding box center [290, 123] width 134 height 15
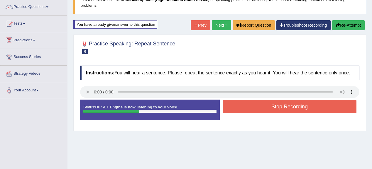
click at [289, 102] on button "Stop Recording" at bounding box center [290, 106] width 134 height 13
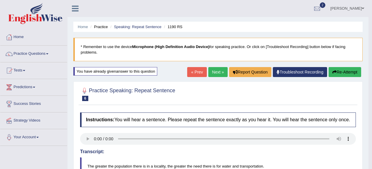
click at [346, 70] on button "Re-Attempt" at bounding box center [344, 72] width 33 height 10
